Goal: Transaction & Acquisition: Purchase product/service

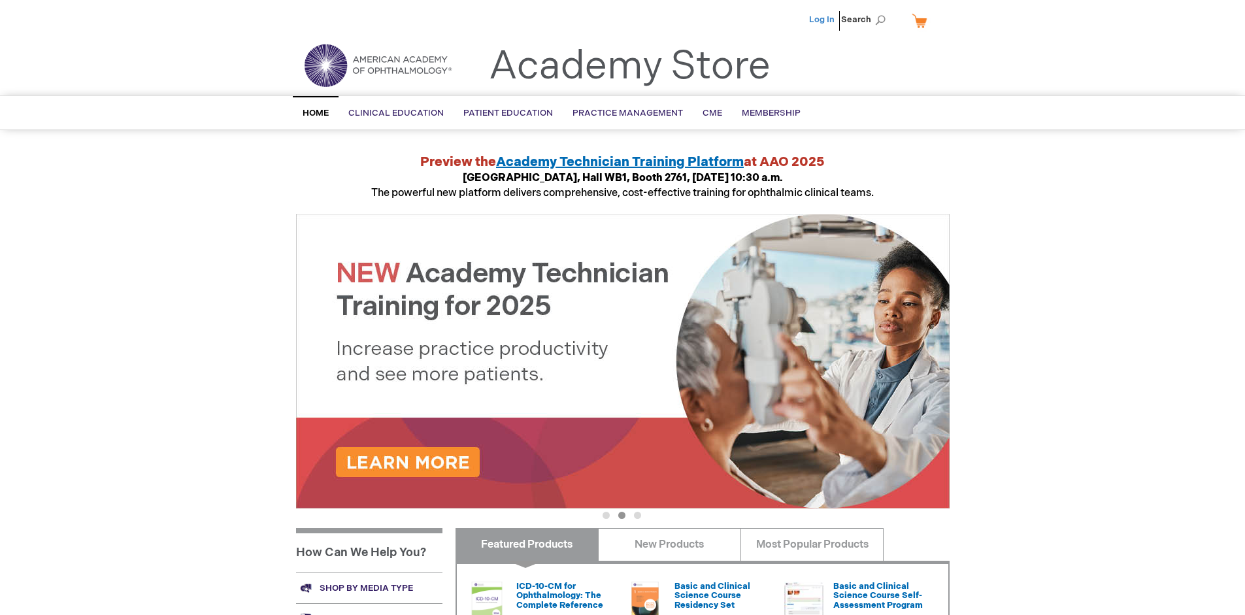
click at [823, 20] on link "Log In" at bounding box center [821, 19] width 25 height 10
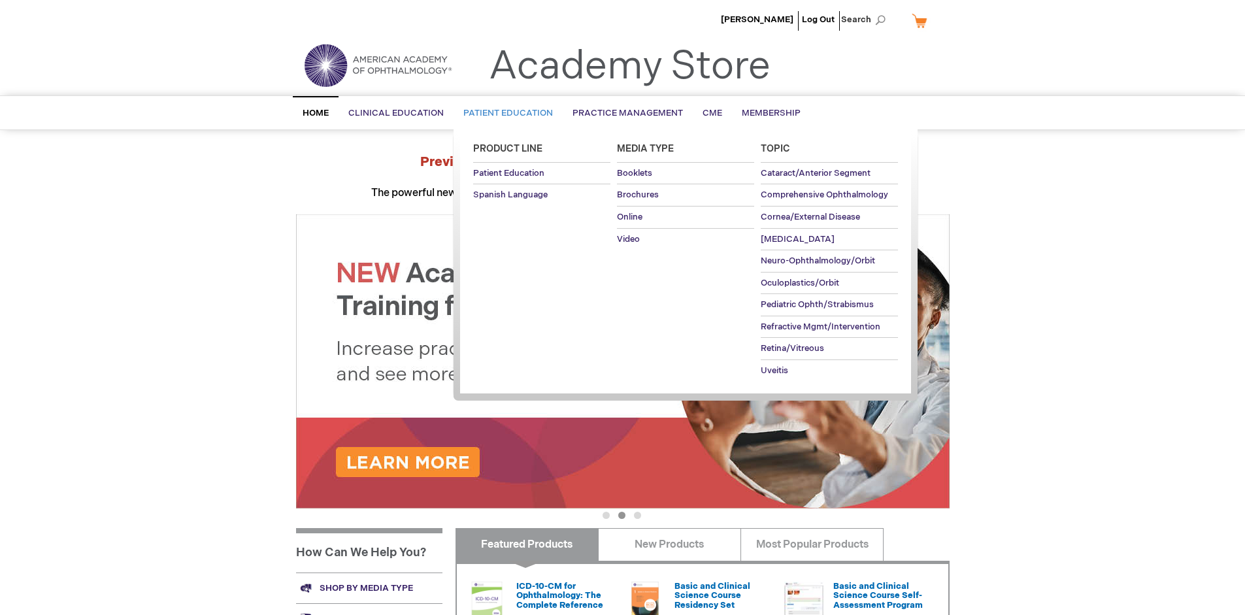
click at [505, 113] on span "Patient Education" at bounding box center [508, 113] width 90 height 10
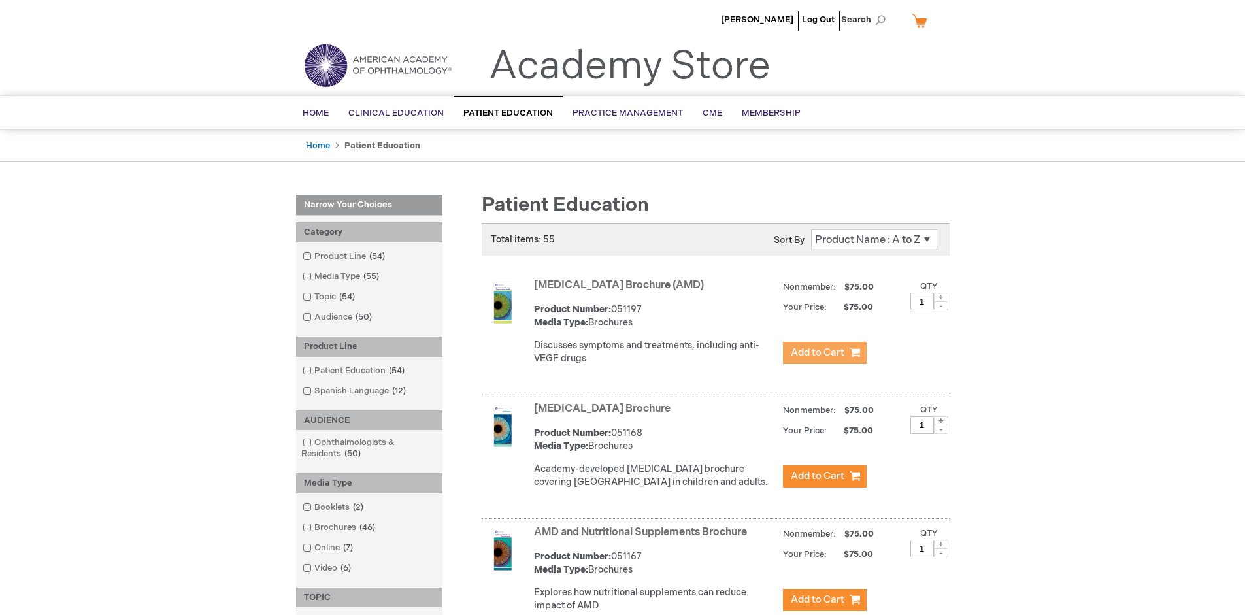
click at [824, 353] on span "Add to Cart" at bounding box center [818, 352] width 54 height 12
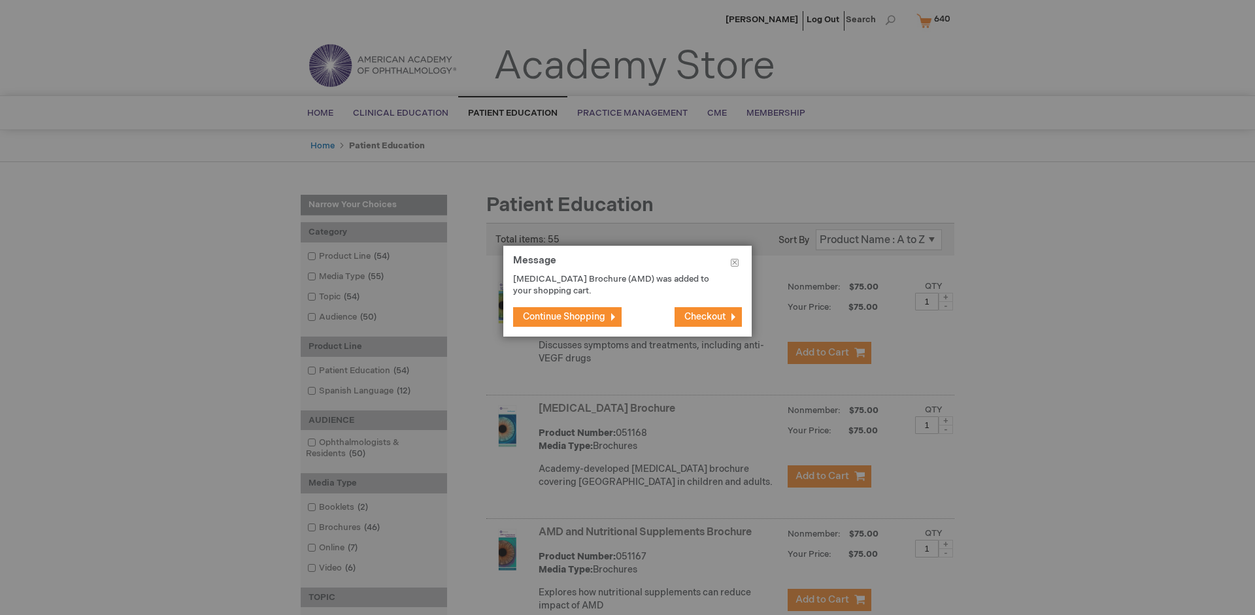
click at [564, 316] on span "Continue Shopping" at bounding box center [564, 316] width 82 height 11
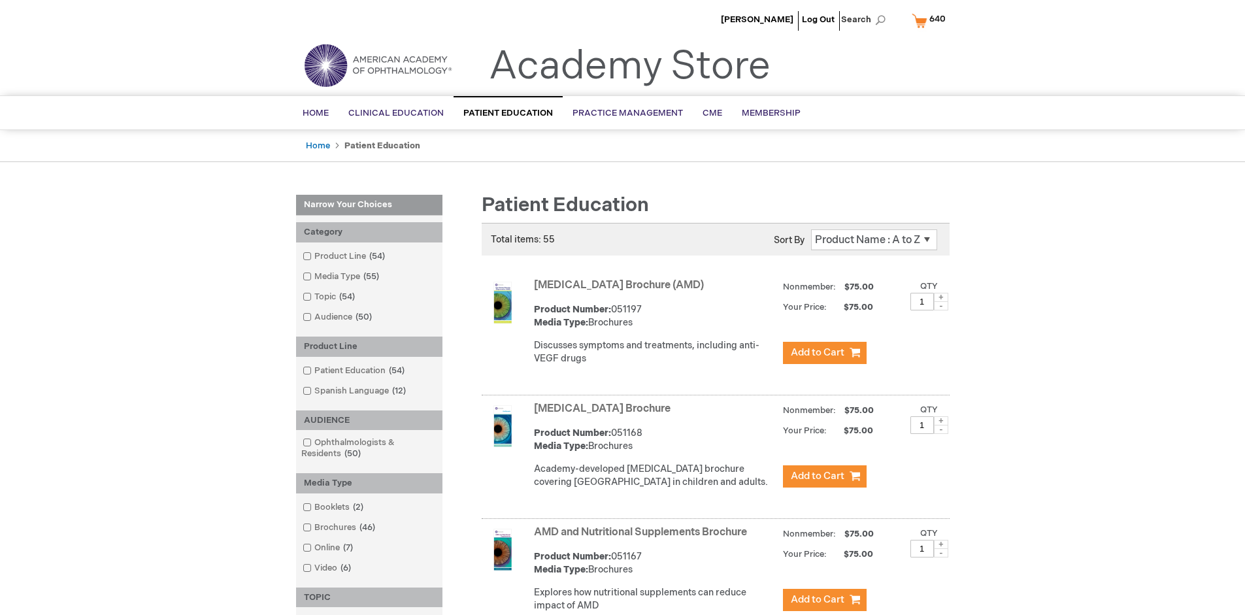
click at [643, 539] on link "AMD and Nutritional Supplements Brochure" at bounding box center [640, 532] width 213 height 12
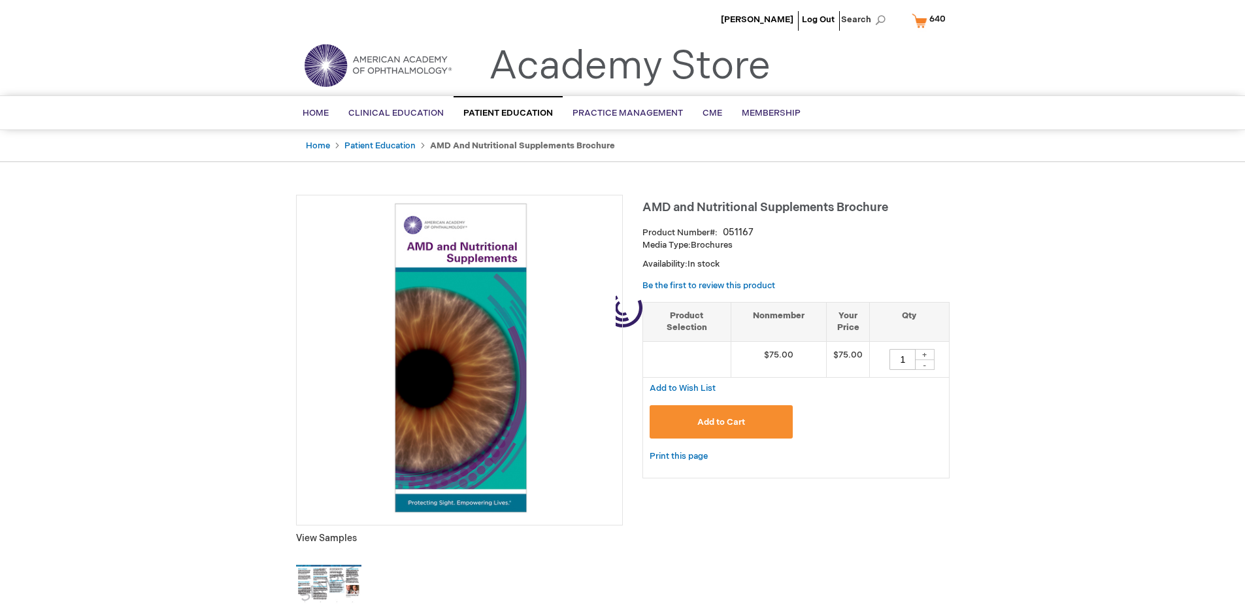
type input "1"
click at [721, 422] on span "Add to Cart" at bounding box center [721, 422] width 48 height 10
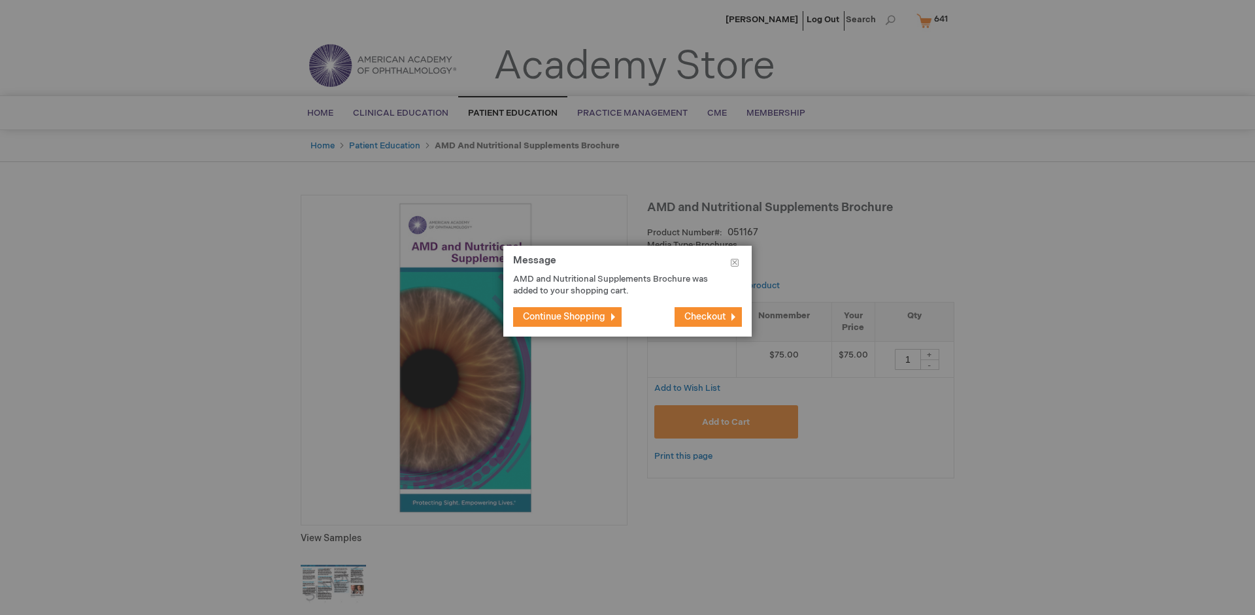
click at [564, 316] on span "Continue Shopping" at bounding box center [564, 316] width 82 height 11
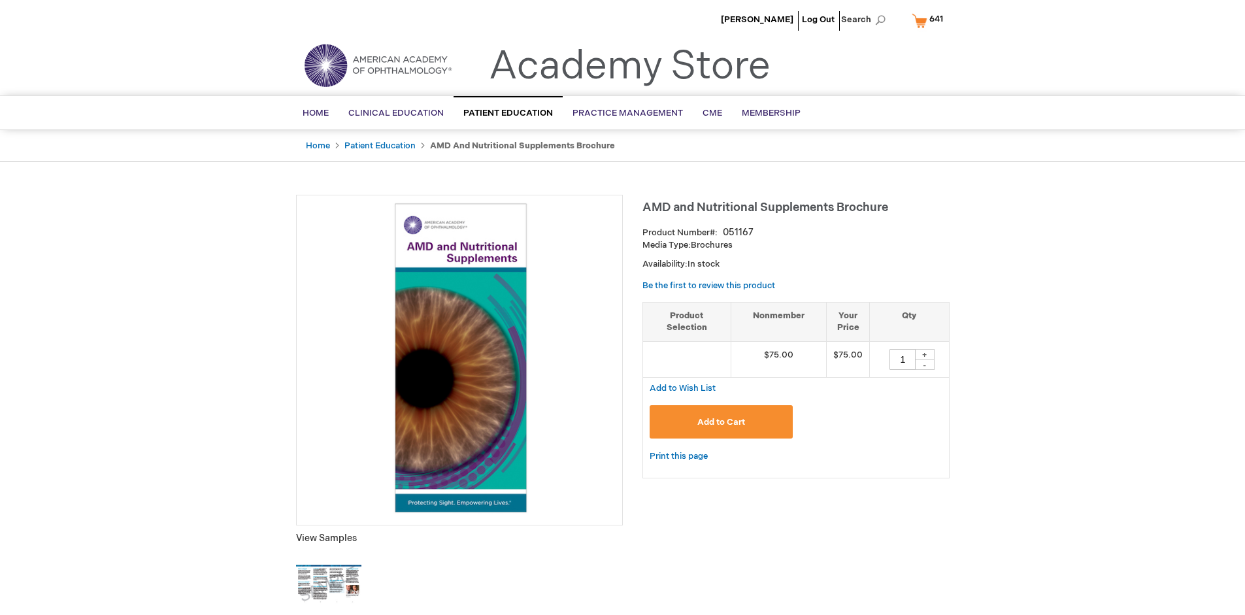
click at [930, 20] on span "641" at bounding box center [936, 19] width 14 height 10
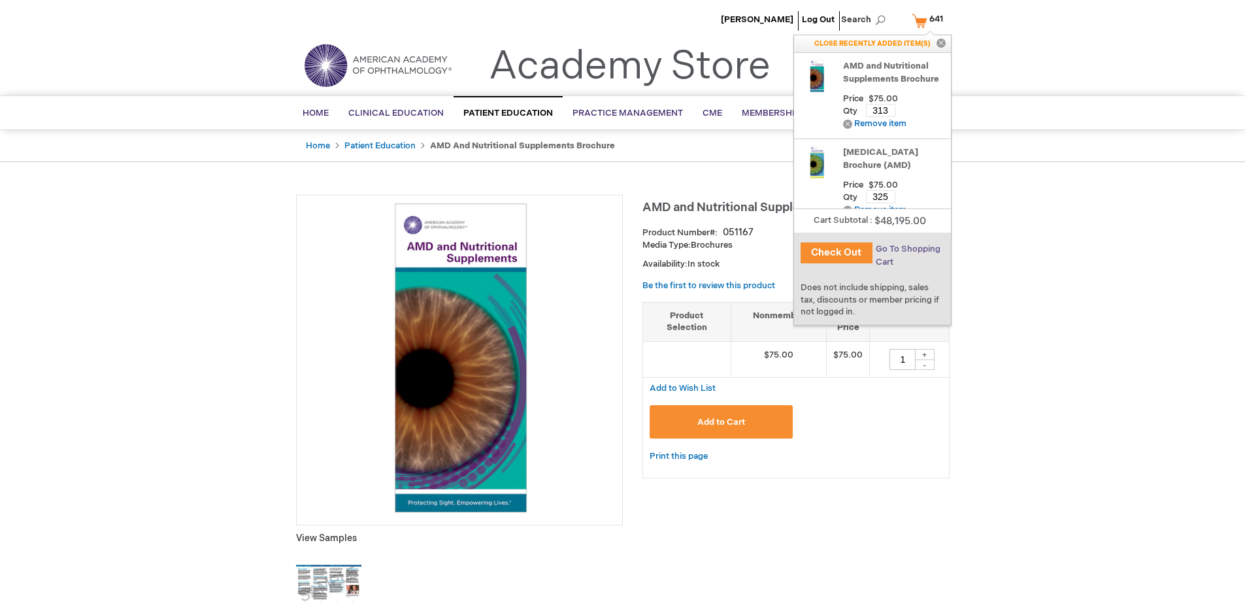
click at [907, 249] on span "Go To Shopping Cart" at bounding box center [908, 256] width 65 height 24
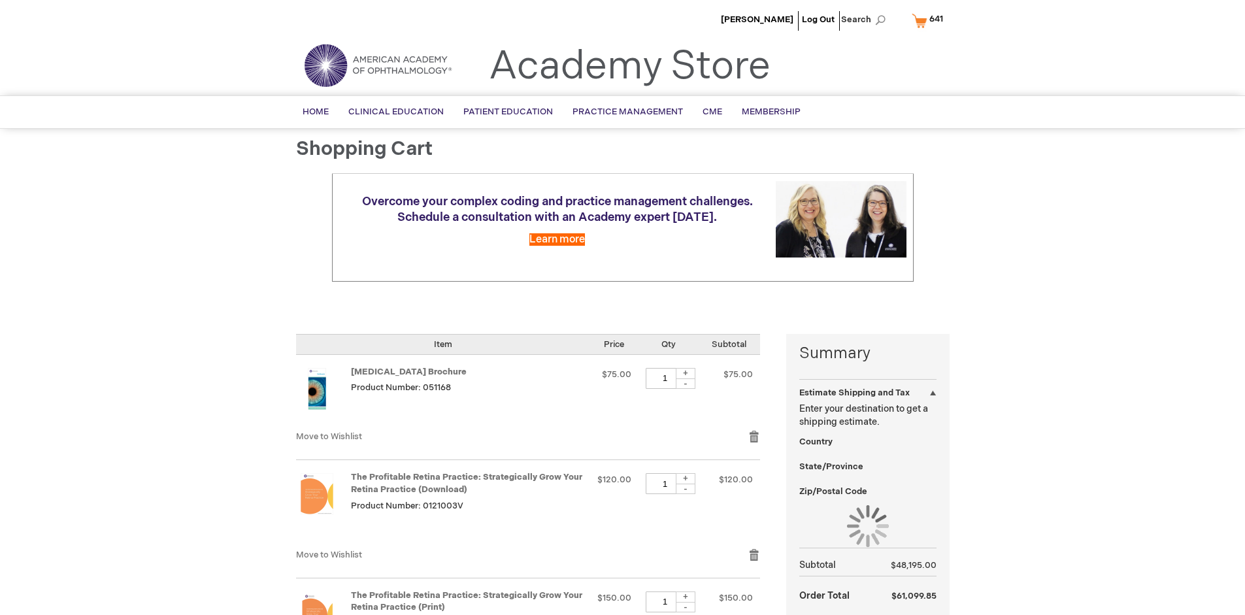
select select "US"
select select "41"
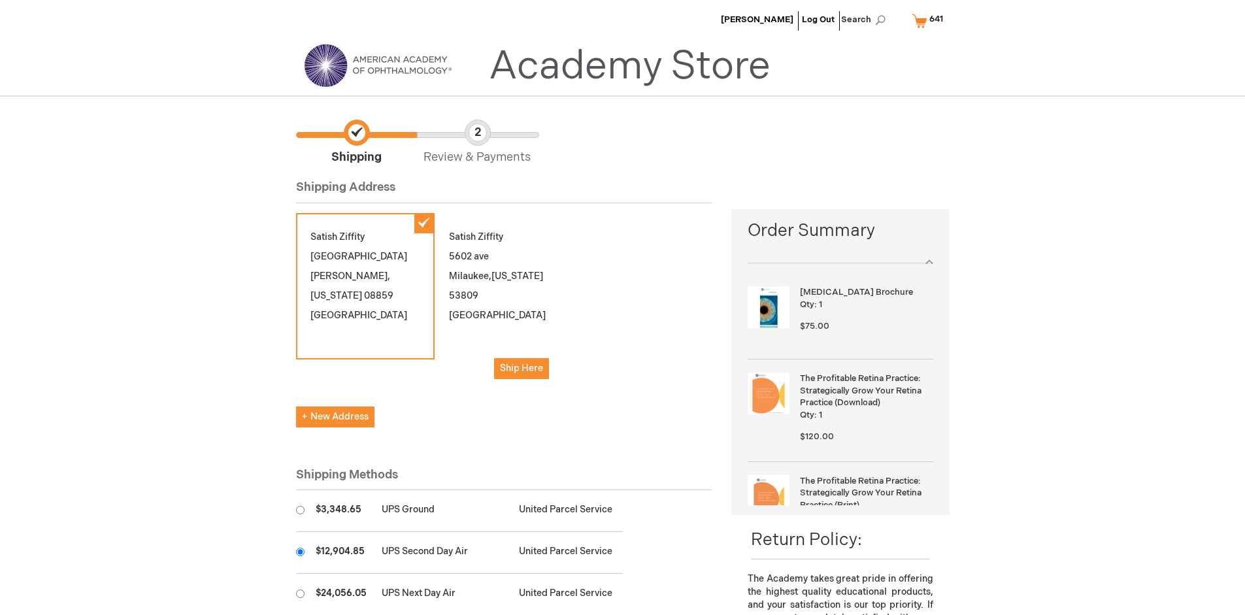
click at [300, 552] on input "radio" at bounding box center [300, 552] width 8 height 8
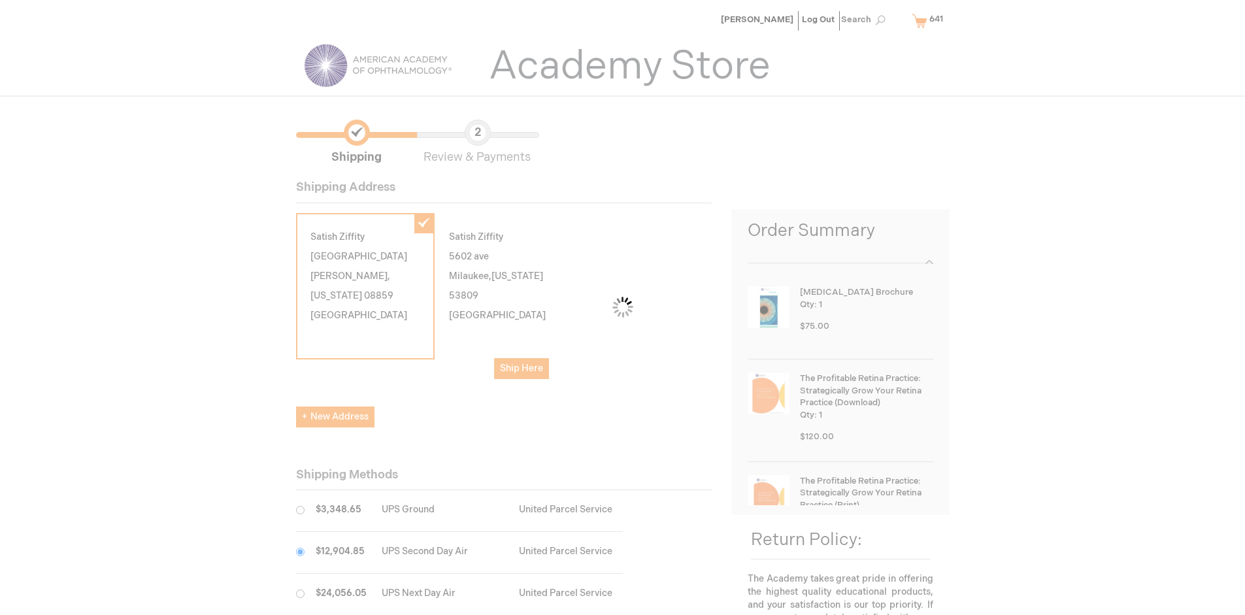
scroll to position [65, 0]
